Goal: Information Seeking & Learning: Learn about a topic

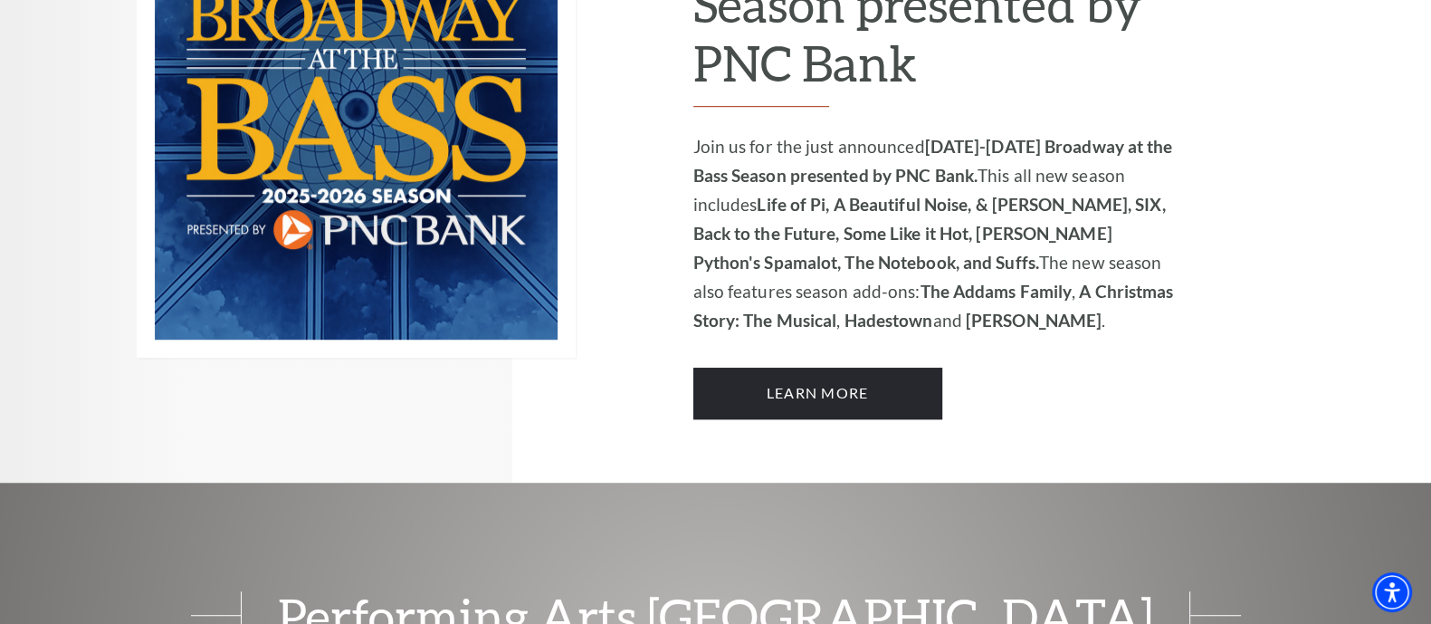
scroll to position [1380, 0]
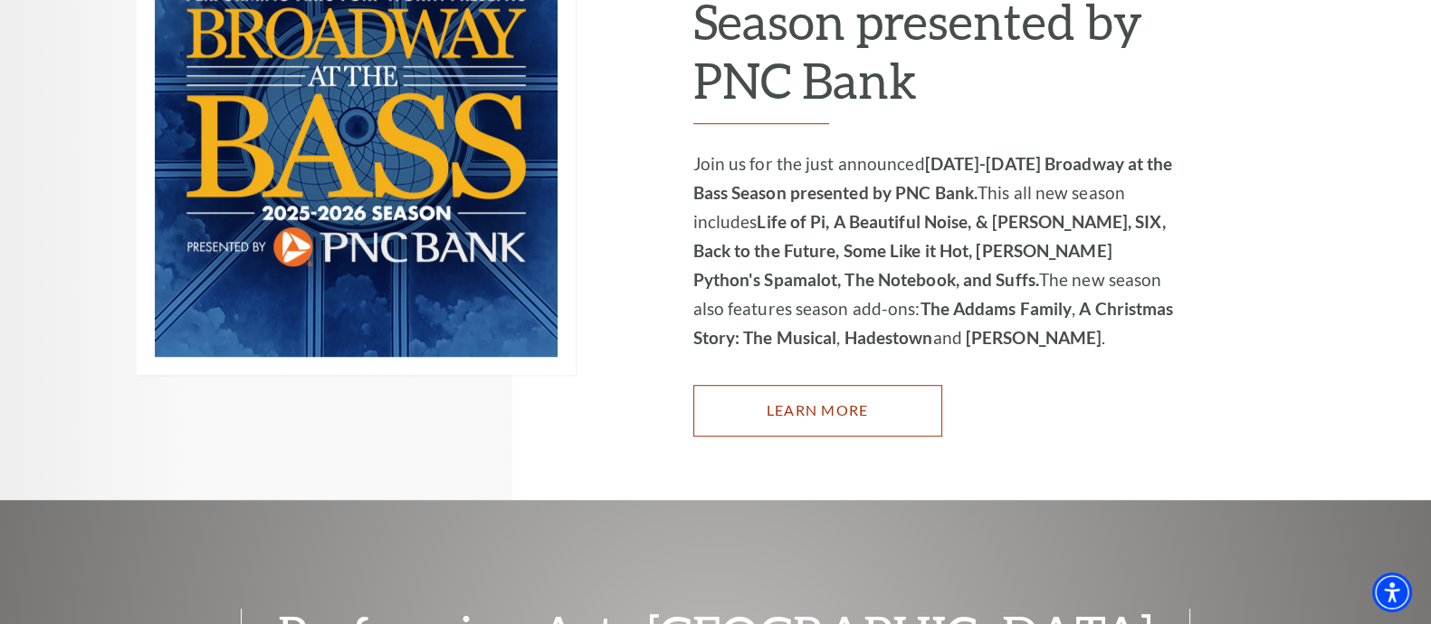
click at [824, 385] on link "Learn More" at bounding box center [817, 410] width 249 height 51
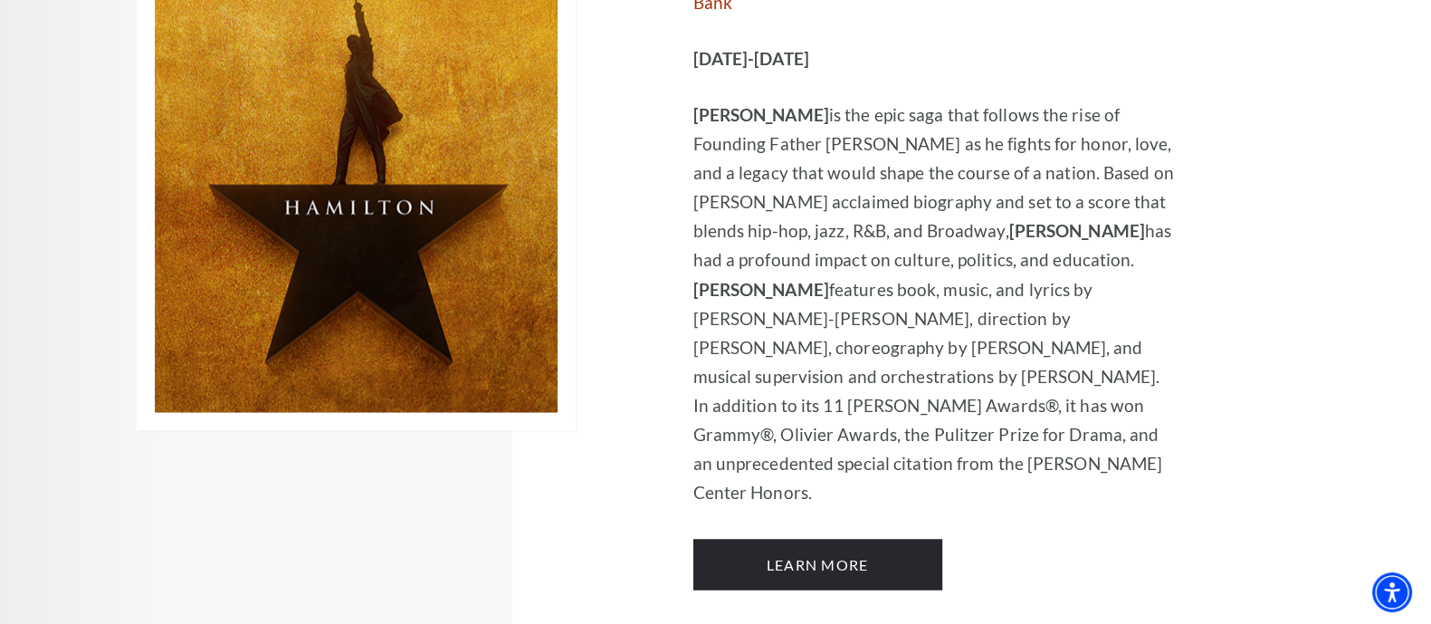
scroll to position [12589, 0]
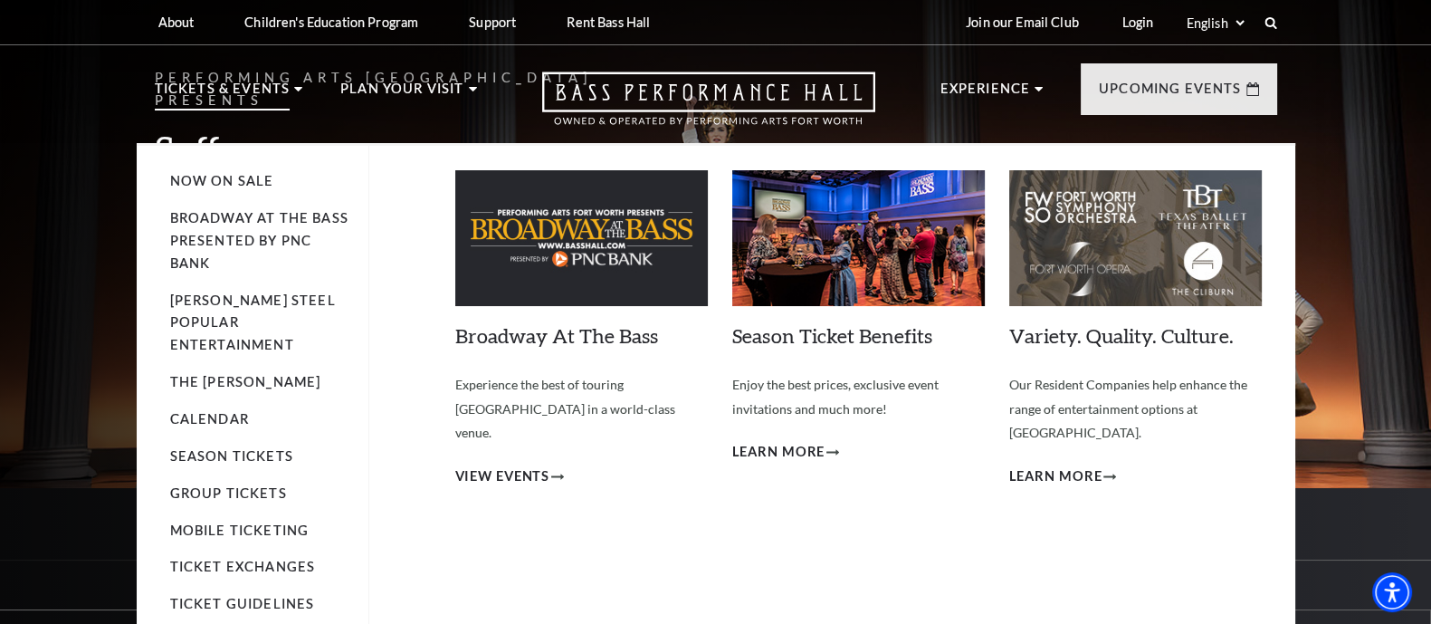
click at [246, 91] on p "Tickets & Events" at bounding box center [223, 94] width 136 height 33
click at [522, 465] on span "View Events" at bounding box center [502, 476] width 95 height 23
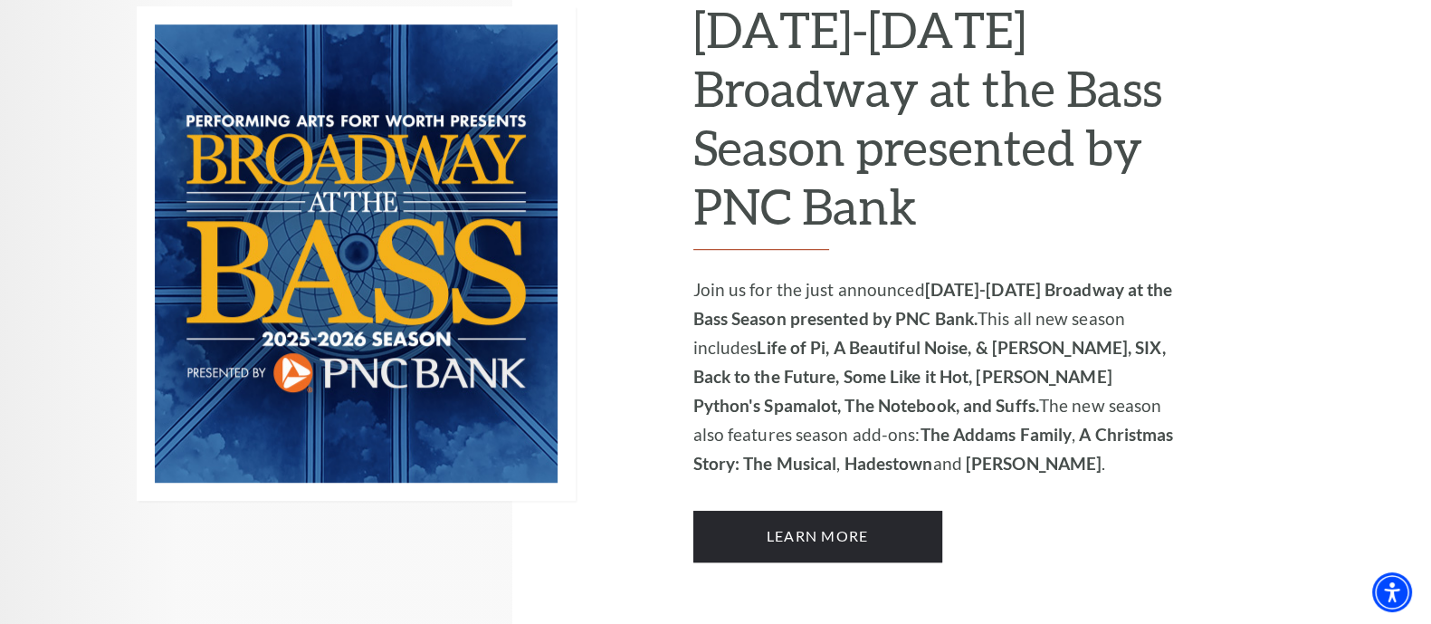
scroll to position [1259, 0]
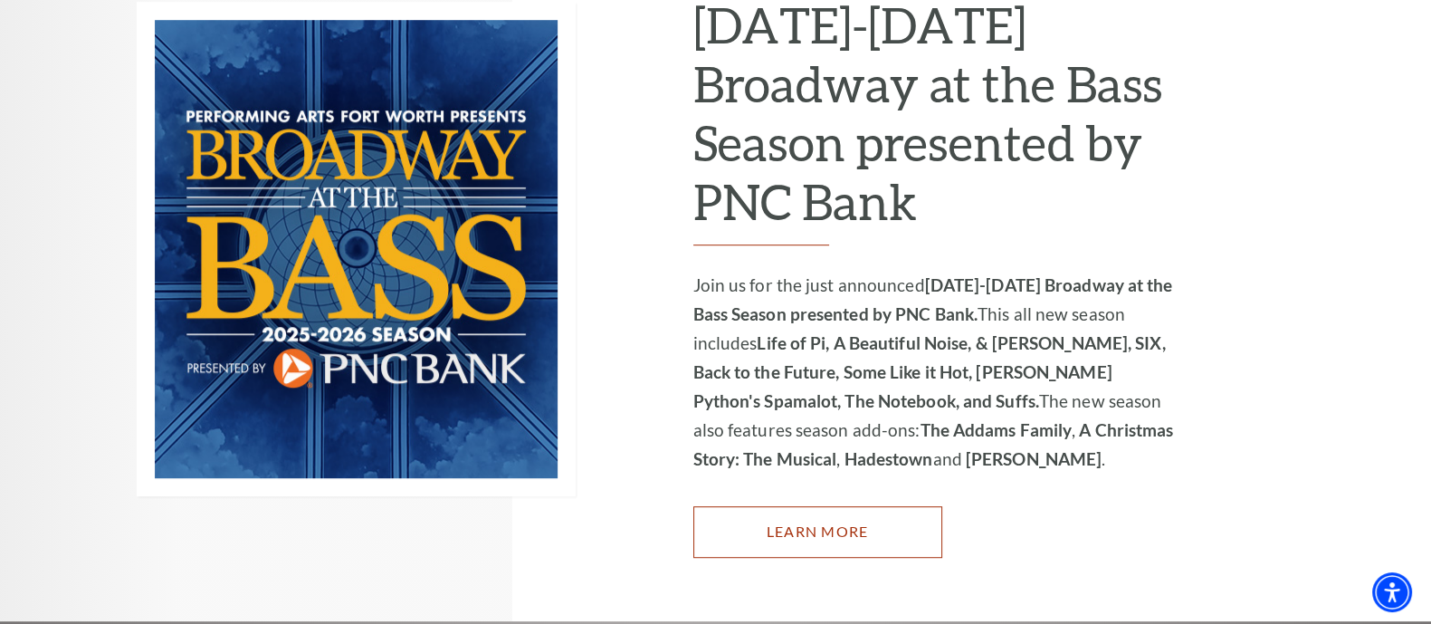
click at [888, 515] on link "Learn More" at bounding box center [817, 531] width 249 height 51
